Goal: Information Seeking & Learning: Learn about a topic

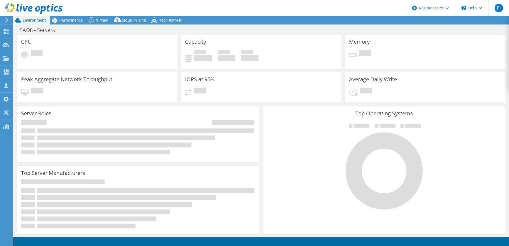
select select "USD"
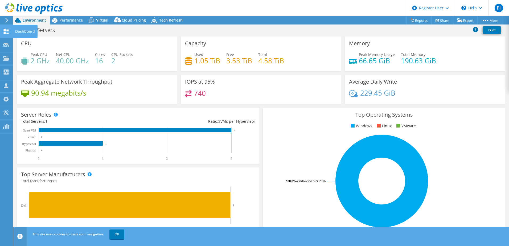
click at [3, 32] on icon at bounding box center [6, 31] width 6 height 5
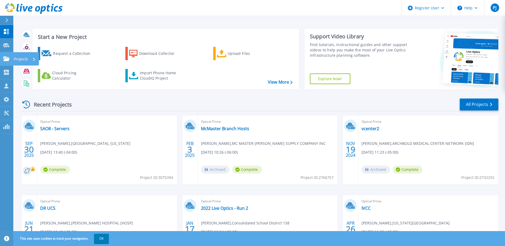
click at [5, 59] on icon at bounding box center [6, 58] width 6 height 5
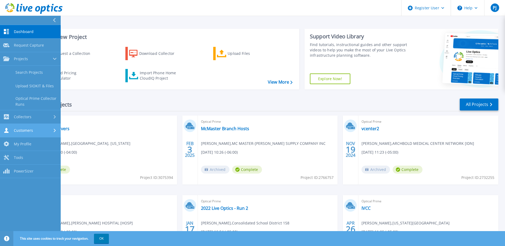
click at [36, 130] on div "Customers" at bounding box center [30, 130] width 54 height 5
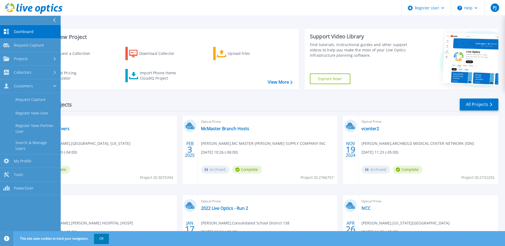
click at [110, 168] on div "Optical Prime SAO8 - Servers Thomas Morris , UNION COUNTY, FLORIDA 09/30/2025, …" at bounding box center [107, 149] width 140 height 69
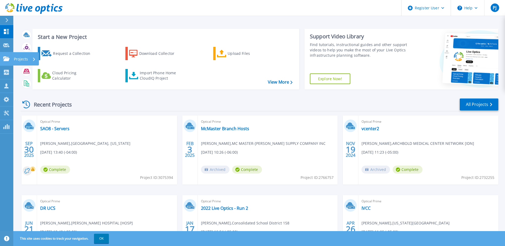
click at [5, 58] on icon at bounding box center [6, 58] width 6 height 5
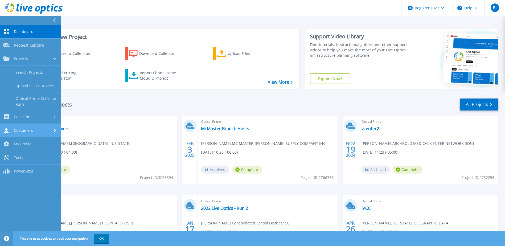
click at [48, 134] on link "Customers Customers" at bounding box center [30, 131] width 61 height 14
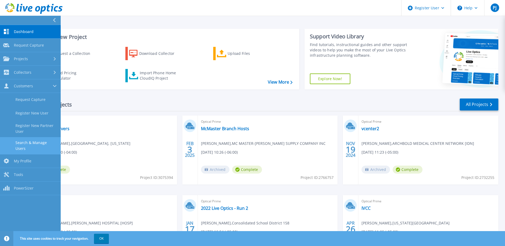
click at [48, 142] on link "Search & Manage Users" at bounding box center [30, 145] width 61 height 17
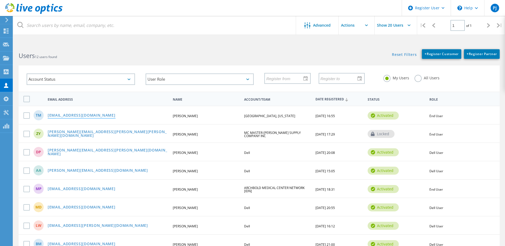
click at [81, 115] on link "[EMAIL_ADDRESS][DOMAIN_NAME]" at bounding box center [82, 115] width 68 height 5
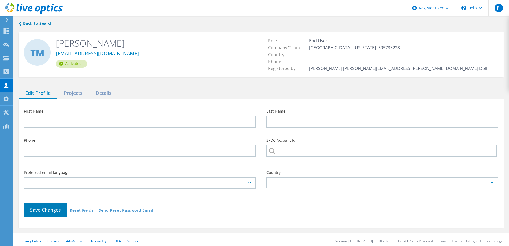
type input "Thomas"
type input "Morris"
type input "[GEOGRAPHIC_DATA], [US_STATE]"
type input "English"
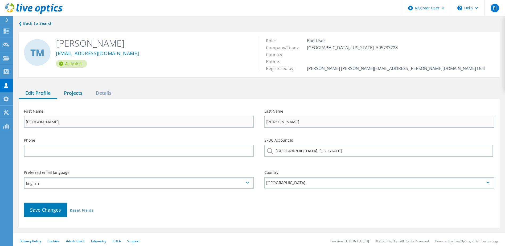
click at [81, 95] on div "Projects" at bounding box center [73, 93] width 32 height 11
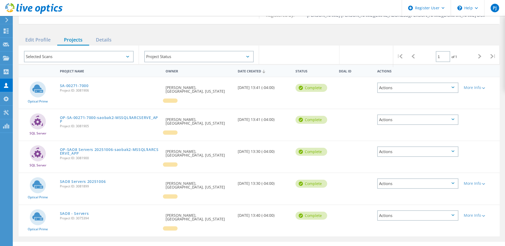
scroll to position [65, 0]
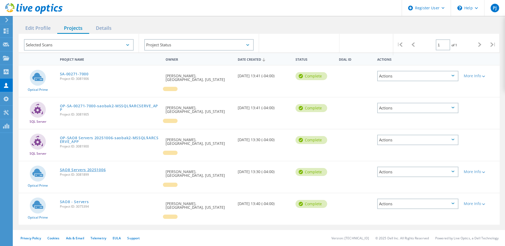
click at [81, 170] on link "SAO8 Servers 20251006" at bounding box center [83, 170] width 46 height 4
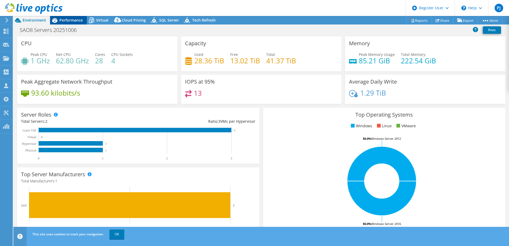
click at [64, 18] on span "Performance" at bounding box center [70, 20] width 23 height 5
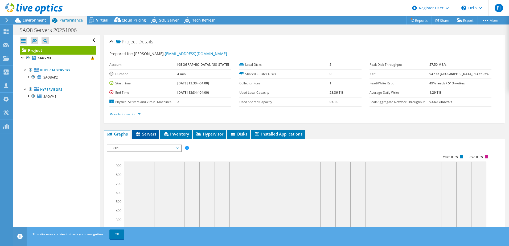
click at [144, 132] on span "Servers" at bounding box center [145, 133] width 21 height 5
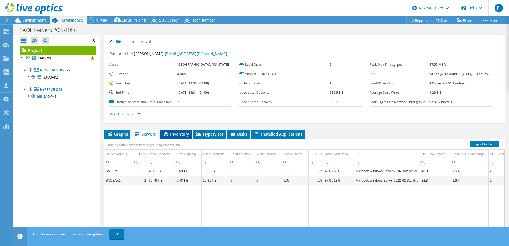
click at [183, 132] on span "Inventory" at bounding box center [176, 133] width 26 height 5
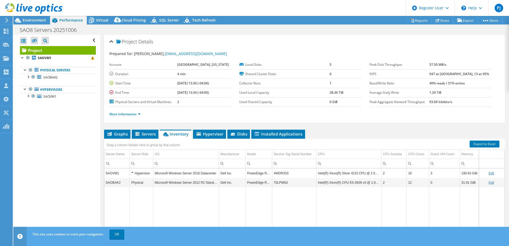
click at [74, 122] on div "Open All Close All Hide Excluded Nodes Project Tree Filter" at bounding box center [56, 135] width 86 height 201
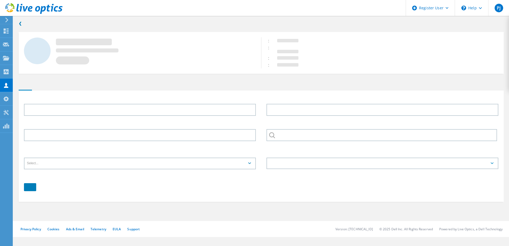
type input "[PERSON_NAME]"
type input "[GEOGRAPHIC_DATA], [US_STATE]"
type input "English"
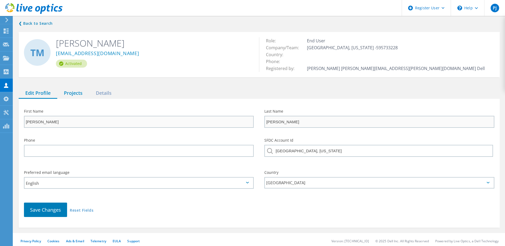
click at [70, 93] on div "Projects" at bounding box center [73, 93] width 32 height 11
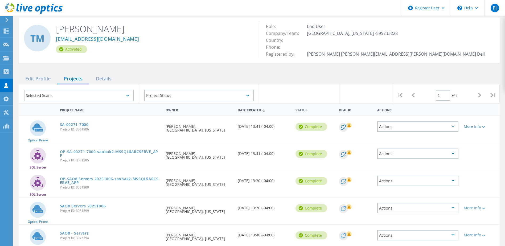
scroll to position [27, 0]
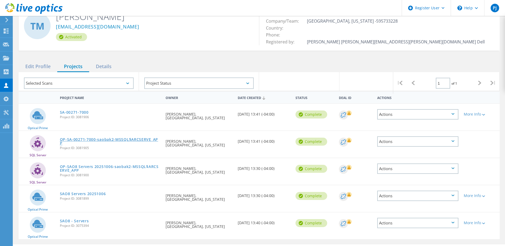
click at [130, 139] on link "OP-SA-00271-7000-saobak2-MSSQL$ARCSERVE_APP" at bounding box center [110, 141] width 101 height 7
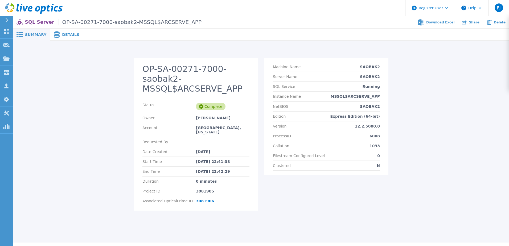
click at [60, 38] on div "Details" at bounding box center [66, 35] width 33 height 12
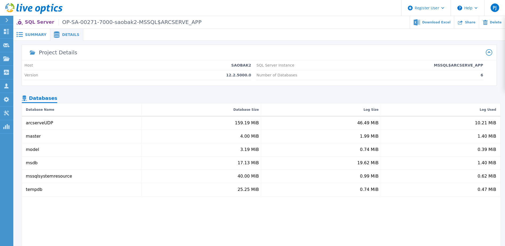
click at [32, 64] on p "Host" at bounding box center [28, 65] width 9 height 4
click at [36, 38] on div "Summary" at bounding box center [31, 35] width 37 height 12
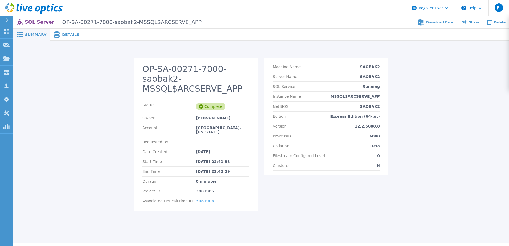
click at [202, 199] on link "3081906" at bounding box center [205, 201] width 18 height 4
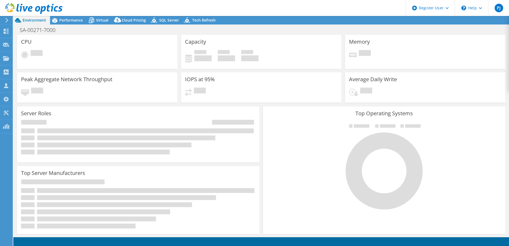
select select "USD"
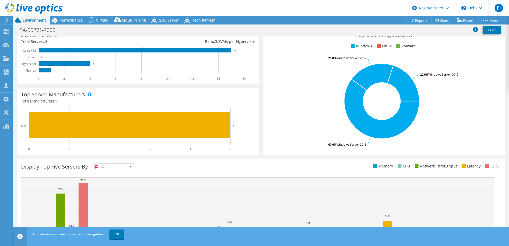
scroll to position [27, 0]
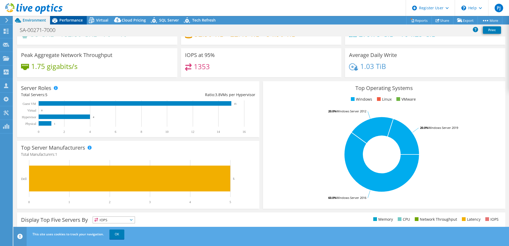
click at [76, 23] on div "Performance" at bounding box center [68, 20] width 37 height 9
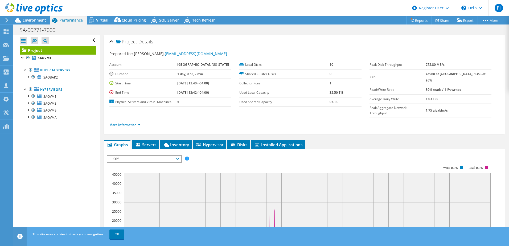
scroll to position [0, 0]
click at [170, 140] on li "Inventory" at bounding box center [175, 144] width 31 height 9
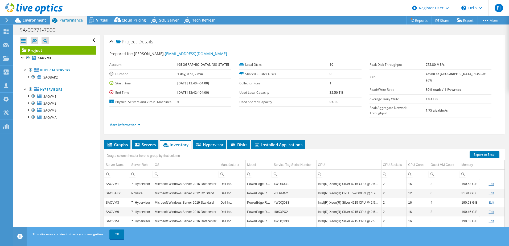
click at [206, 65] on b "[GEOGRAPHIC_DATA], [US_STATE]" at bounding box center [203, 64] width 52 height 5
click at [120, 122] on link "More Information" at bounding box center [124, 124] width 31 height 5
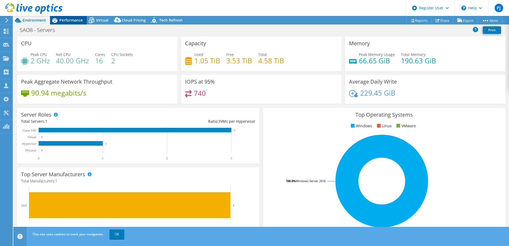
click at [78, 19] on span "Performance" at bounding box center [70, 20] width 23 height 5
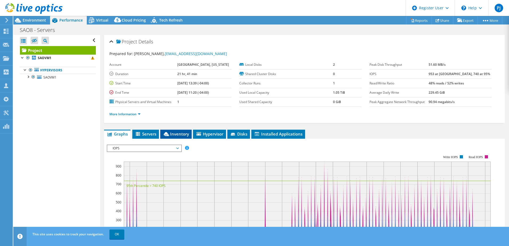
click at [178, 134] on span "Inventory" at bounding box center [176, 133] width 26 height 5
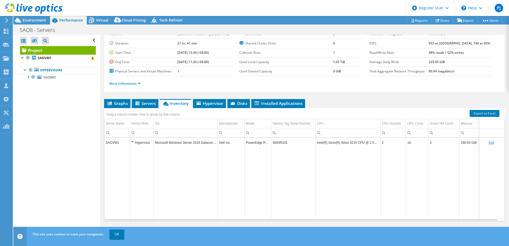
scroll to position [36, 0]
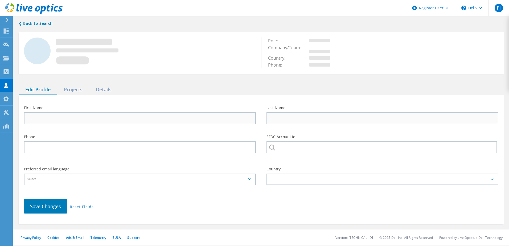
type input "Thomas"
type input "Morris"
type input "[GEOGRAPHIC_DATA], [US_STATE]"
type input "English"
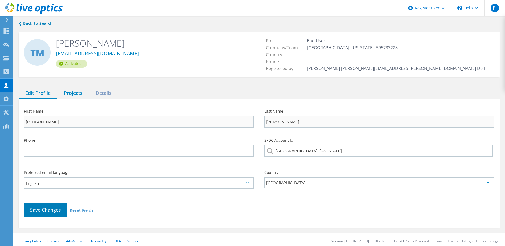
click at [82, 94] on div "Projects" at bounding box center [73, 93] width 32 height 11
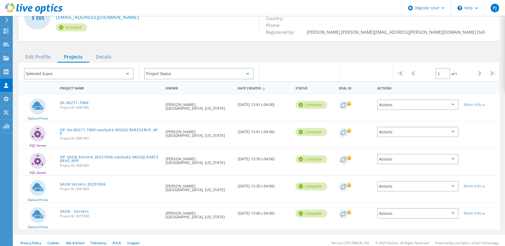
scroll to position [41, 0]
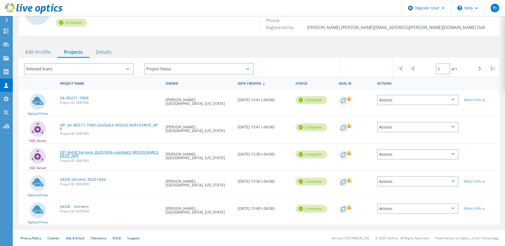
click at [111, 155] on link "OP-SAO8 Servers 20251006-saobak2-MSSQL$ARCSERVE_APP" at bounding box center [110, 153] width 101 height 7
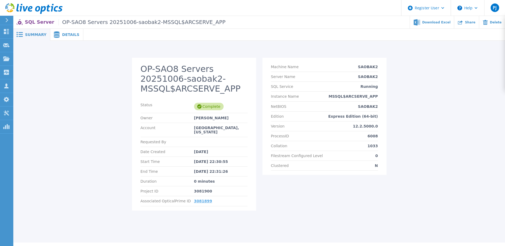
click at [200, 199] on link "3081899" at bounding box center [203, 201] width 18 height 4
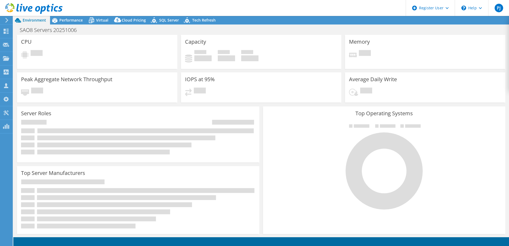
select select "USD"
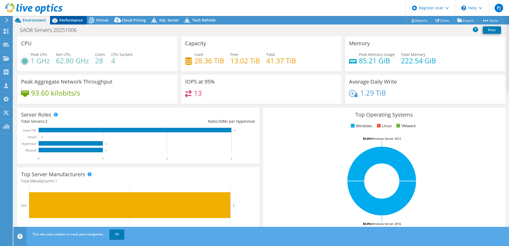
click at [70, 22] on span "Performance" at bounding box center [70, 20] width 23 height 5
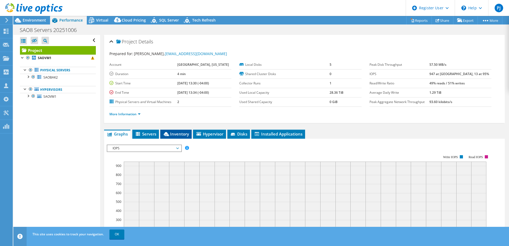
click at [169, 133] on icon at bounding box center [166, 134] width 5 height 4
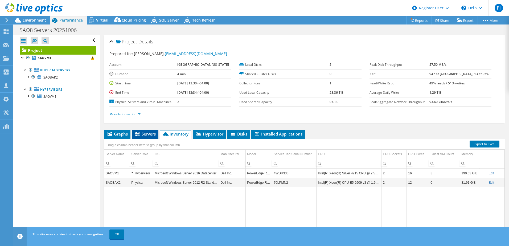
click at [155, 134] on span "Servers" at bounding box center [144, 133] width 21 height 5
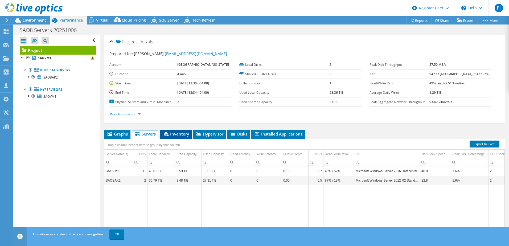
scroll to position [27, 0]
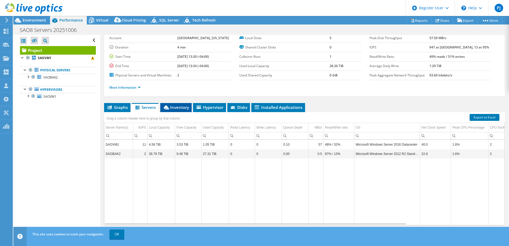
click at [178, 108] on span "Inventory" at bounding box center [176, 107] width 26 height 5
